Goal: Transaction & Acquisition: Purchase product/service

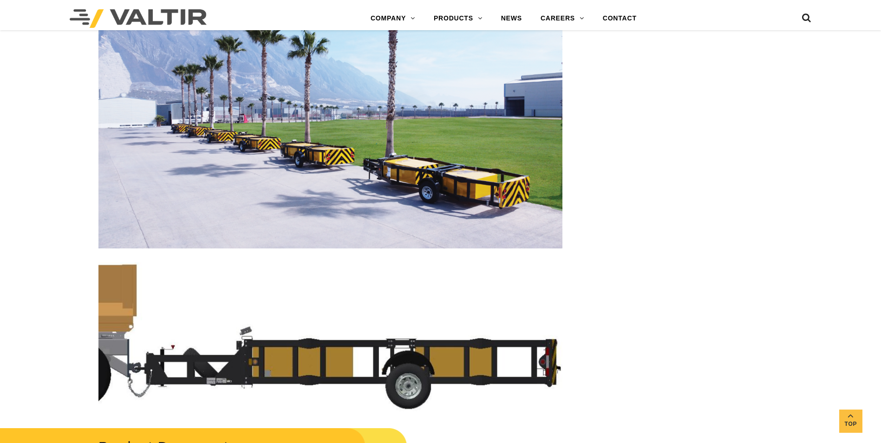
scroll to position [2182, 0]
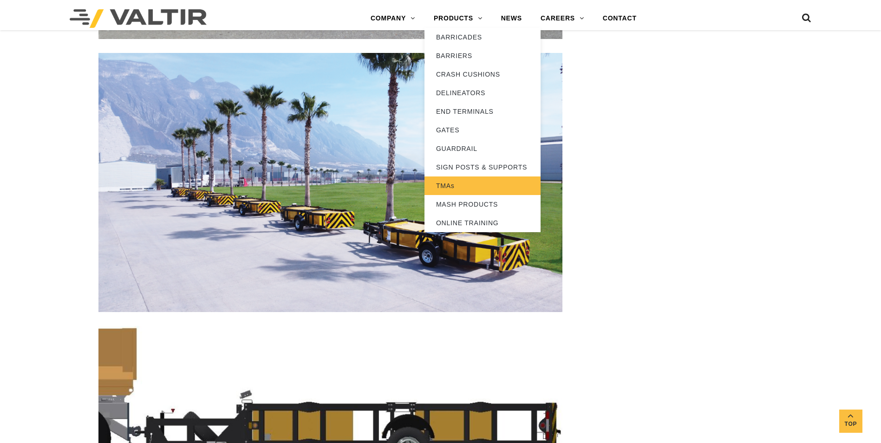
click at [445, 186] on link "TMAs" at bounding box center [482, 185] width 116 height 19
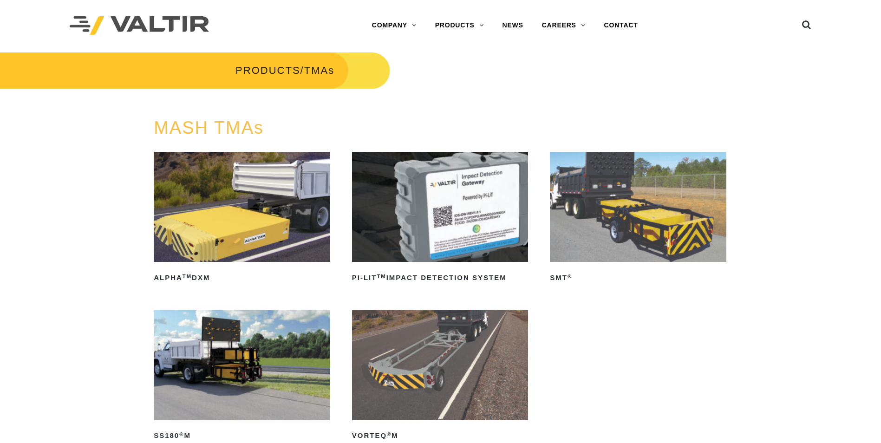
scroll to position [46, 0]
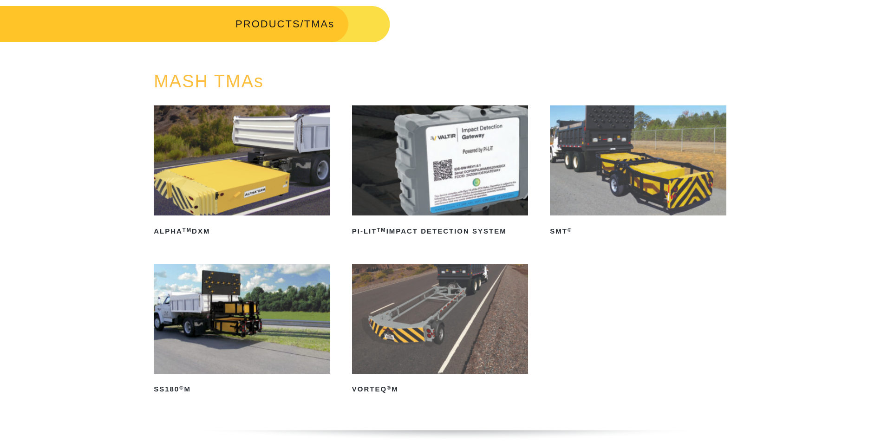
click at [577, 162] on img at bounding box center [638, 160] width 176 height 110
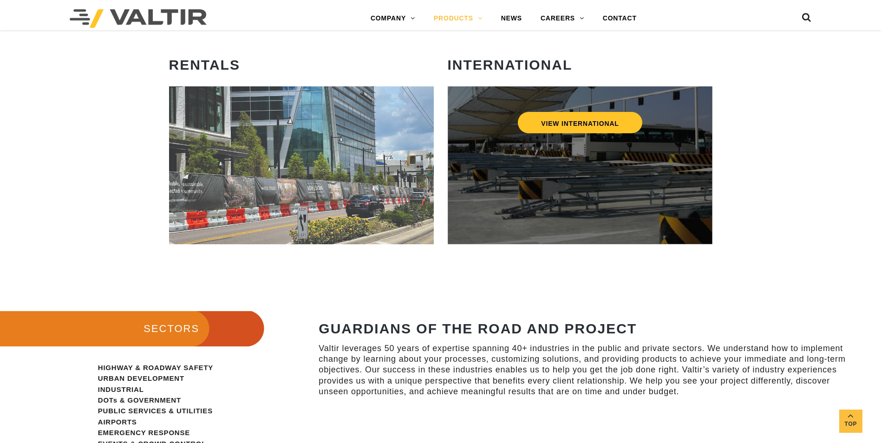
scroll to position [557, 0]
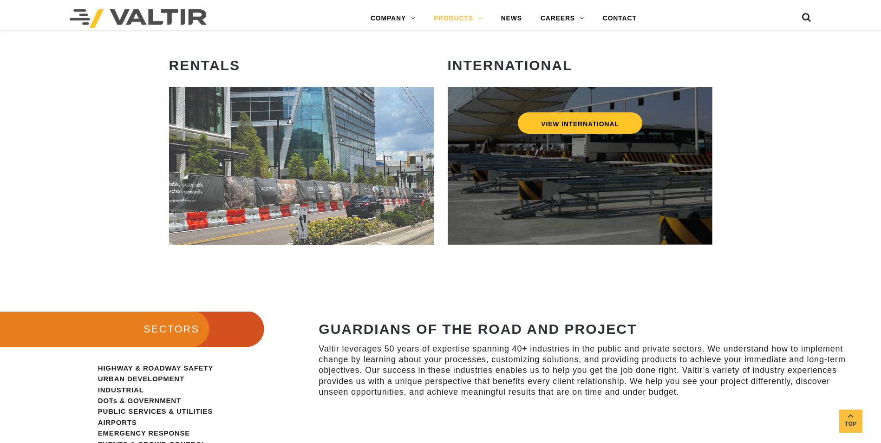
click at [587, 179] on div "VIEW INTERNATIONAL" at bounding box center [580, 166] width 265 height 158
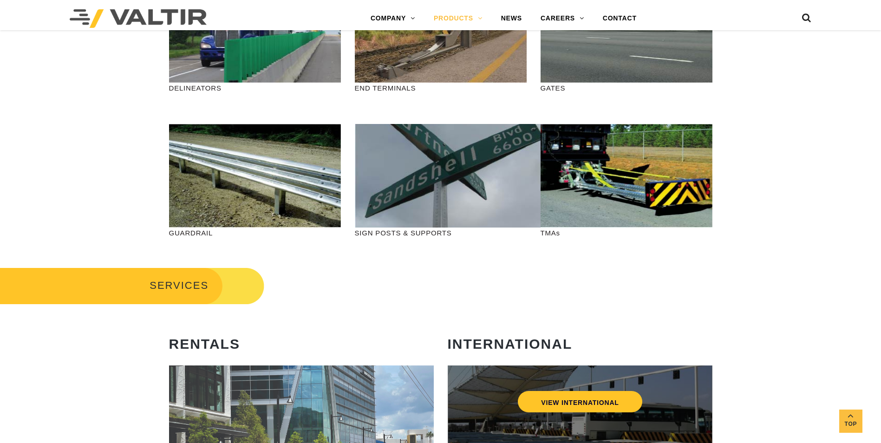
scroll to position [232, 0]
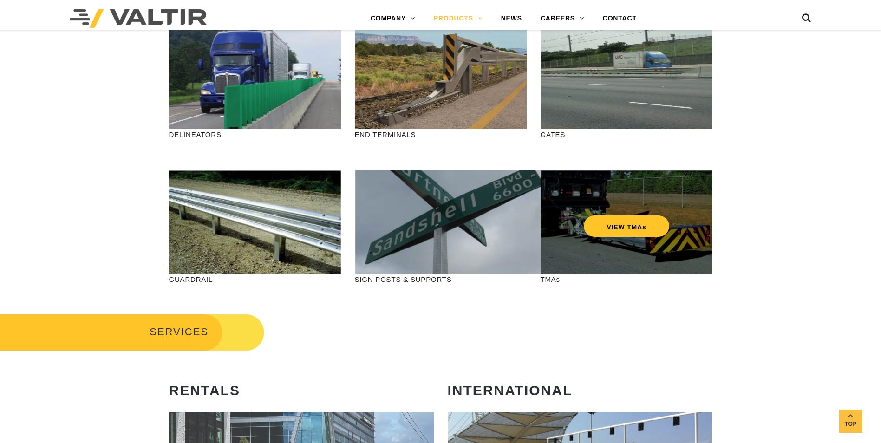
click at [610, 210] on div "VIEW TMAs" at bounding box center [626, 206] width 135 height 31
click at [619, 223] on link "VIEW TMAs" at bounding box center [626, 225] width 86 height 21
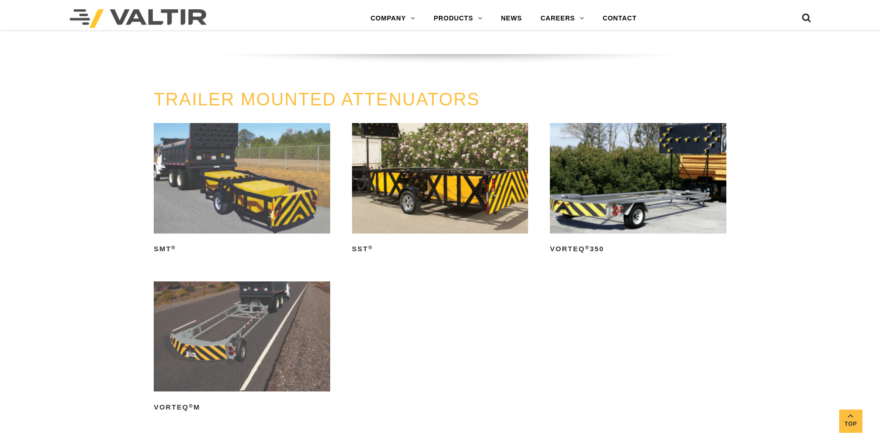
scroll to position [1021, 0]
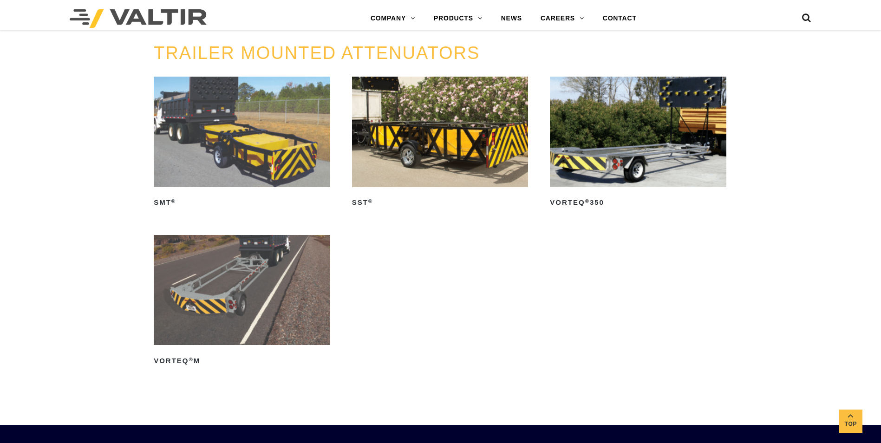
click at [248, 167] on img at bounding box center [242, 132] width 176 height 110
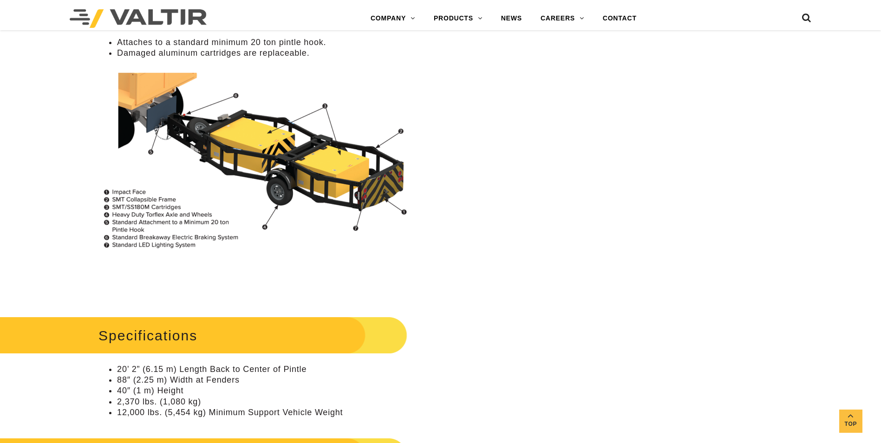
scroll to position [760, 0]
